Goal: Navigation & Orientation: Find specific page/section

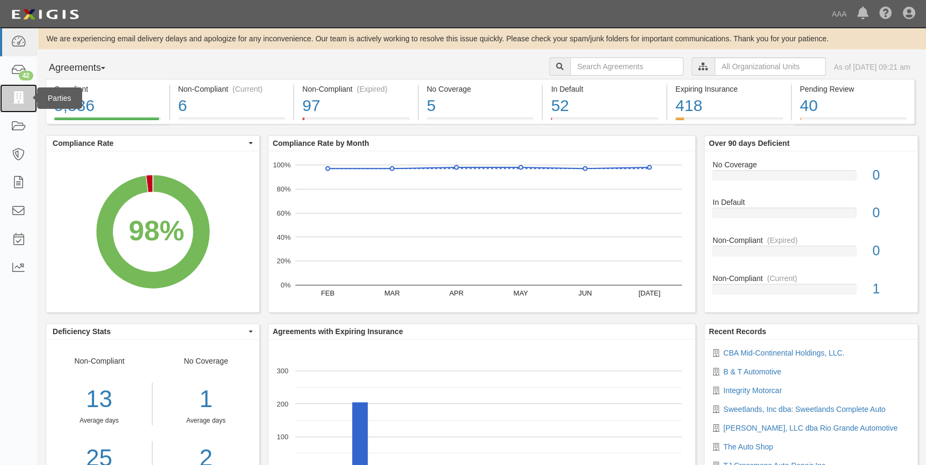
click at [16, 102] on icon at bounding box center [18, 98] width 15 height 12
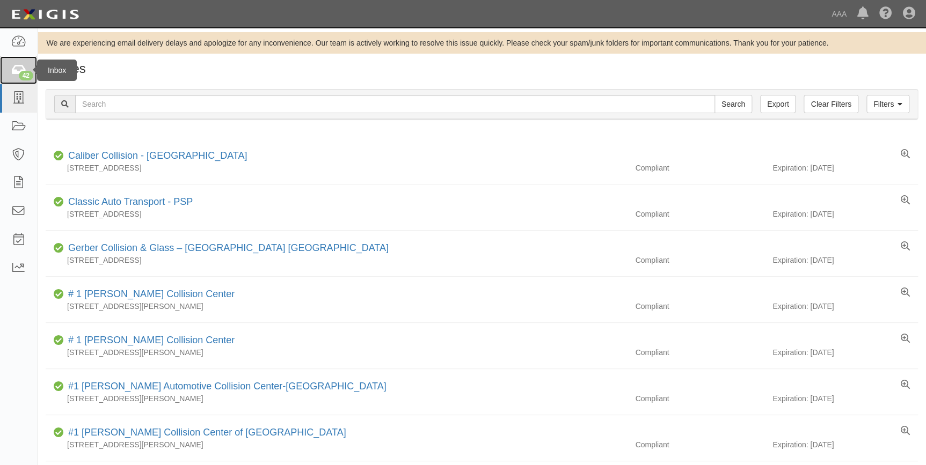
click at [24, 69] on icon at bounding box center [18, 70] width 15 height 12
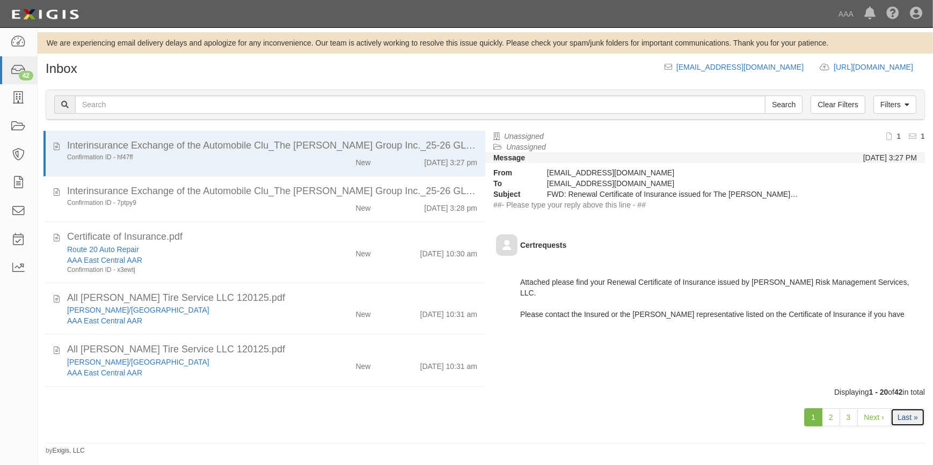
click at [905, 418] on link "Last »" at bounding box center [908, 418] width 34 height 18
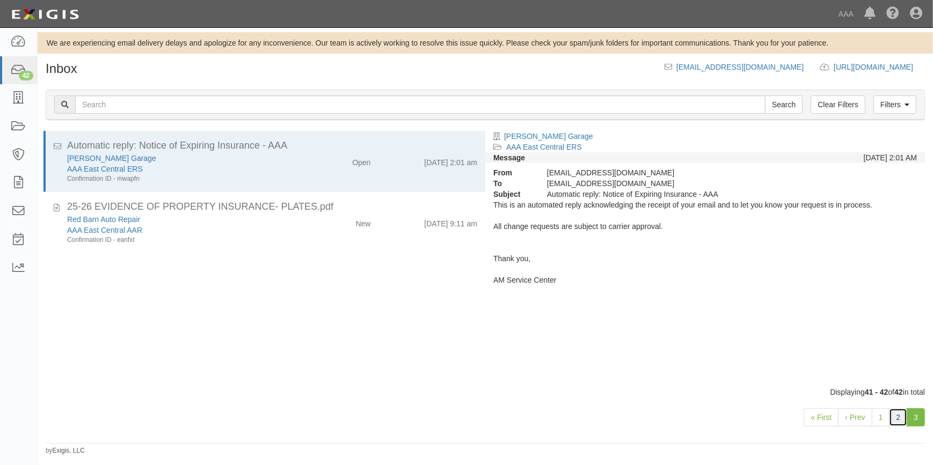
click at [899, 422] on link "2" at bounding box center [898, 418] width 18 height 18
